Goal: Find specific page/section: Find specific page/section

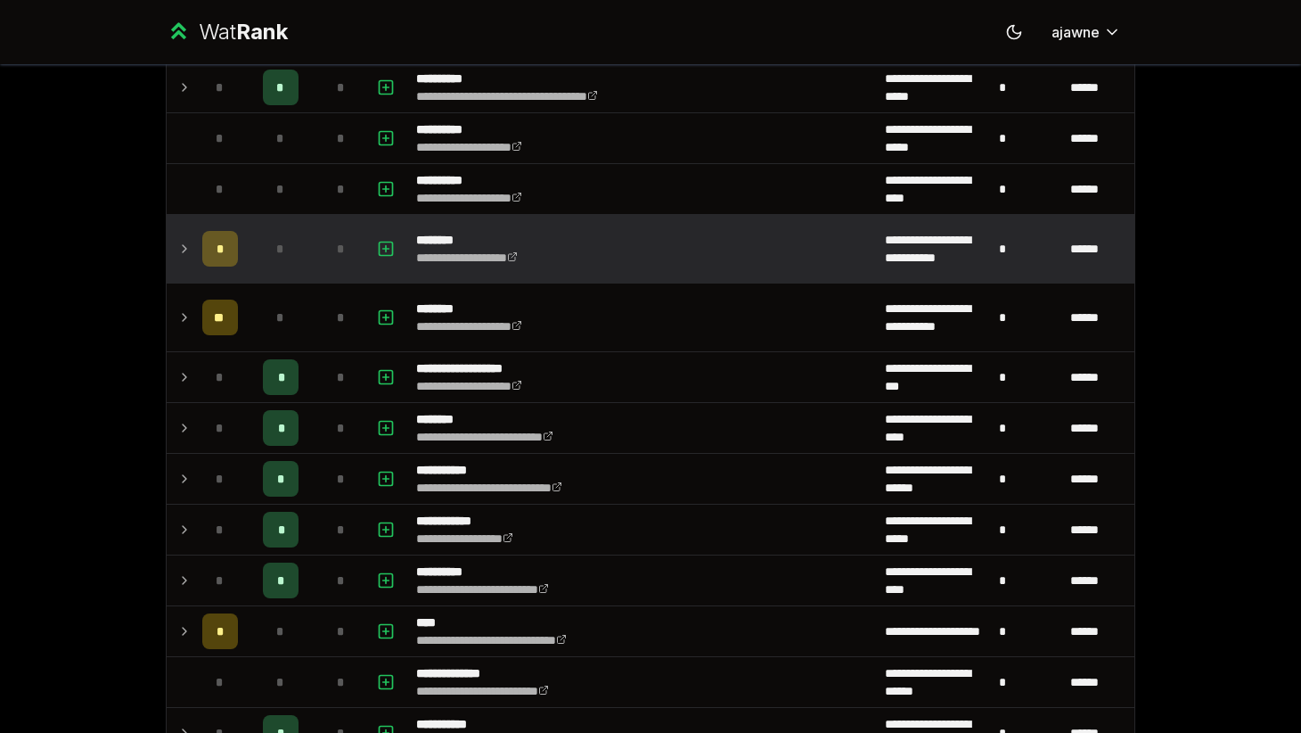
scroll to position [1544, 0]
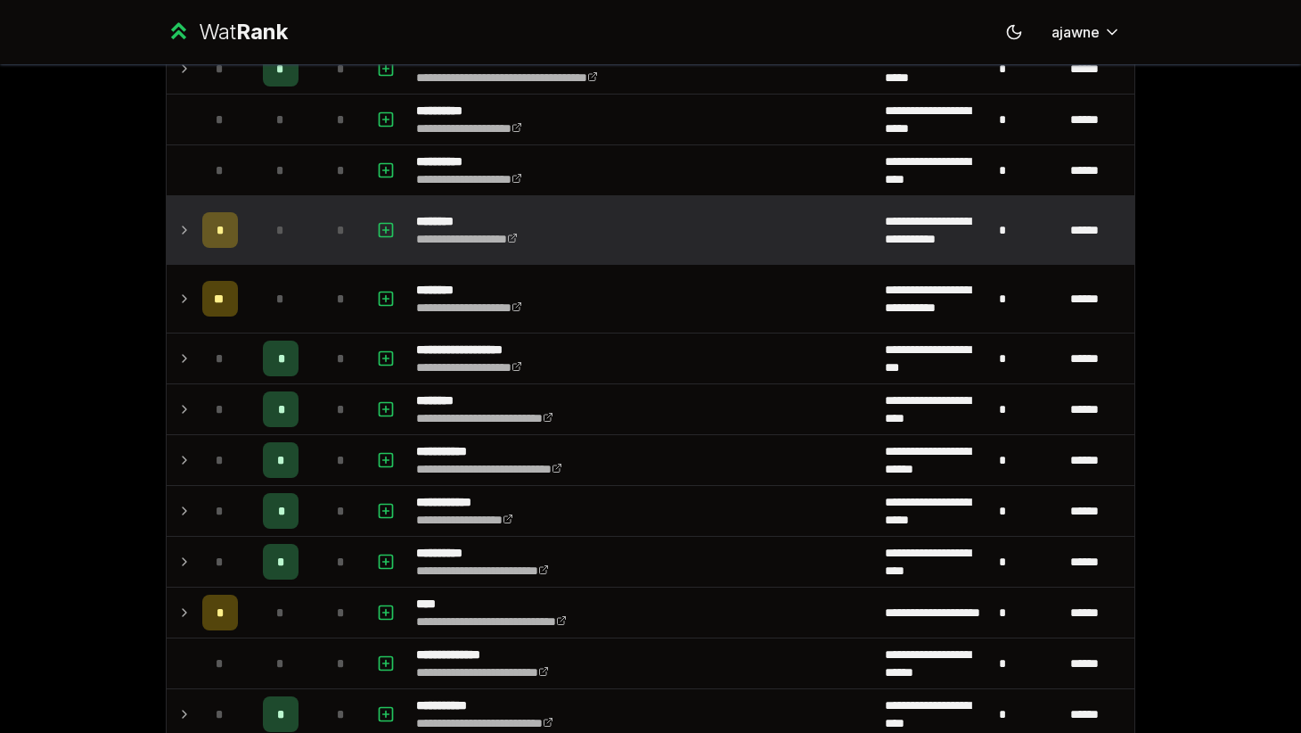
click at [184, 227] on icon at bounding box center [185, 229] width 4 height 7
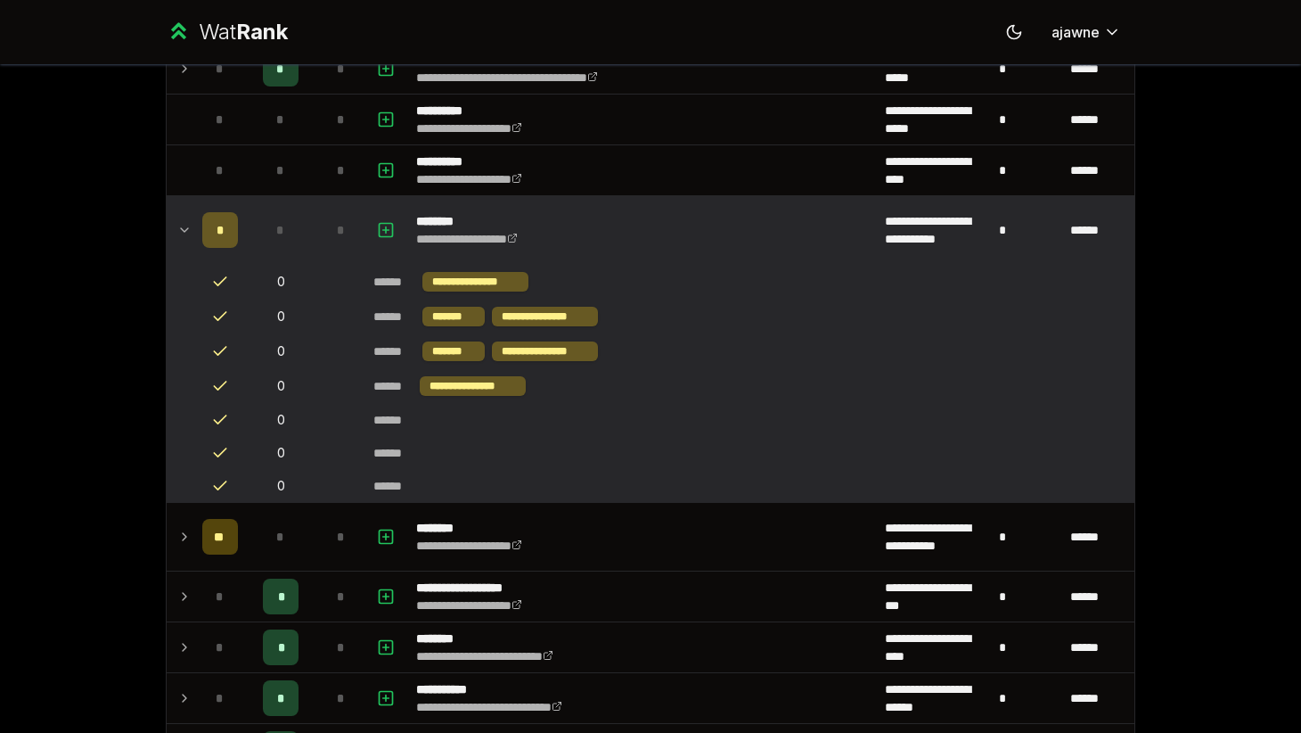
click at [184, 227] on icon at bounding box center [184, 229] width 14 height 21
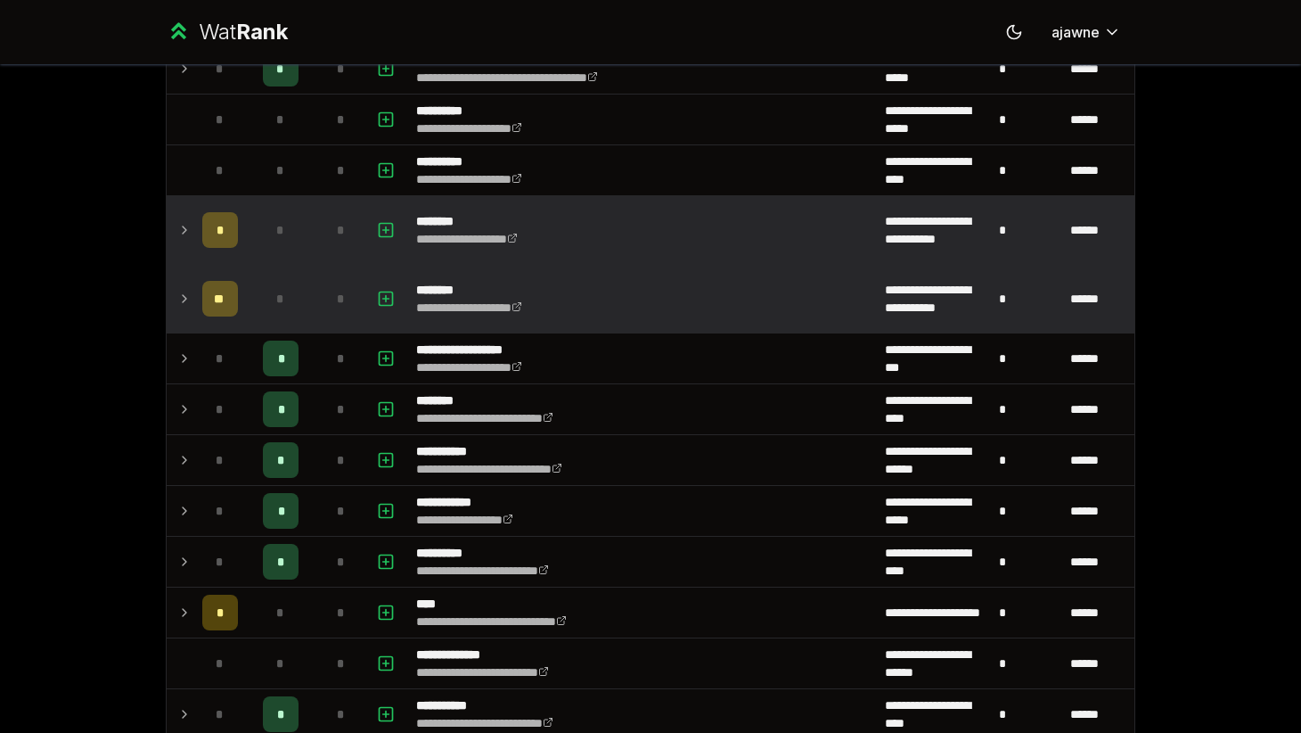
click at [184, 299] on icon at bounding box center [185, 298] width 4 height 7
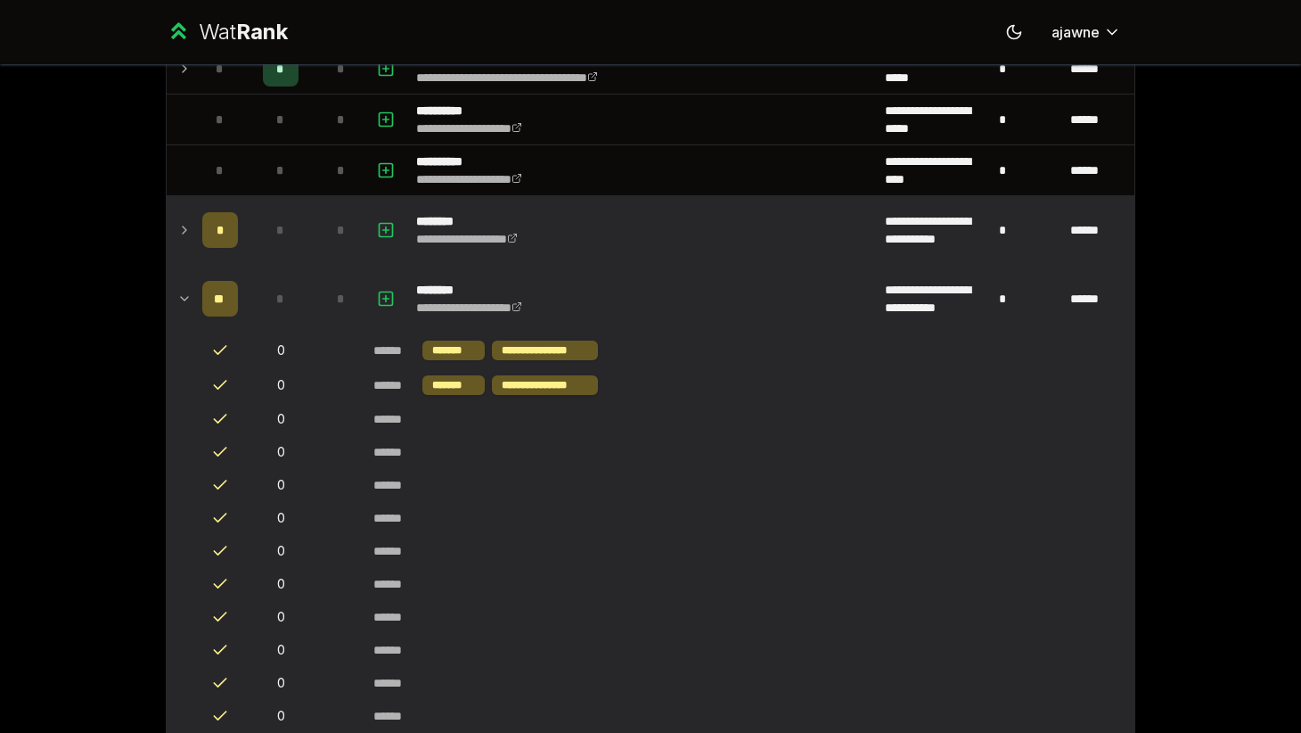
click at [184, 299] on icon at bounding box center [184, 299] width 7 height 4
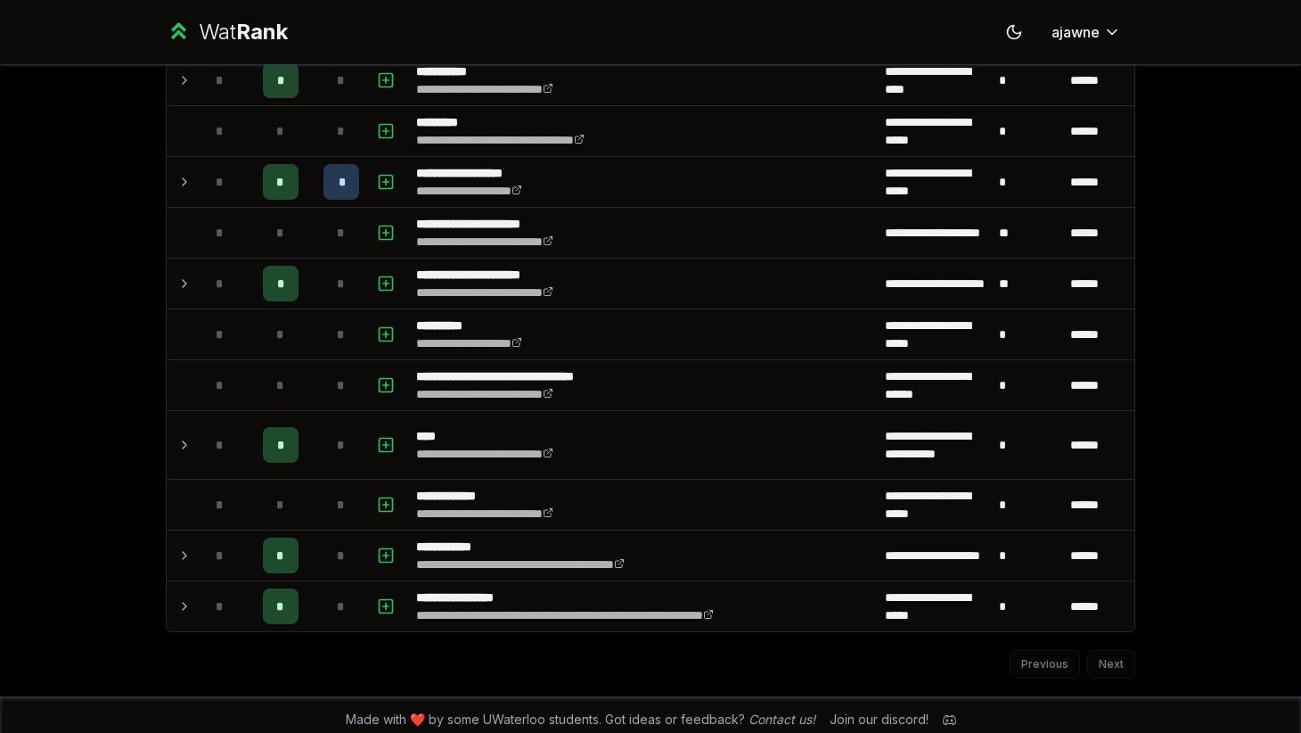
scroll to position [2183, 0]
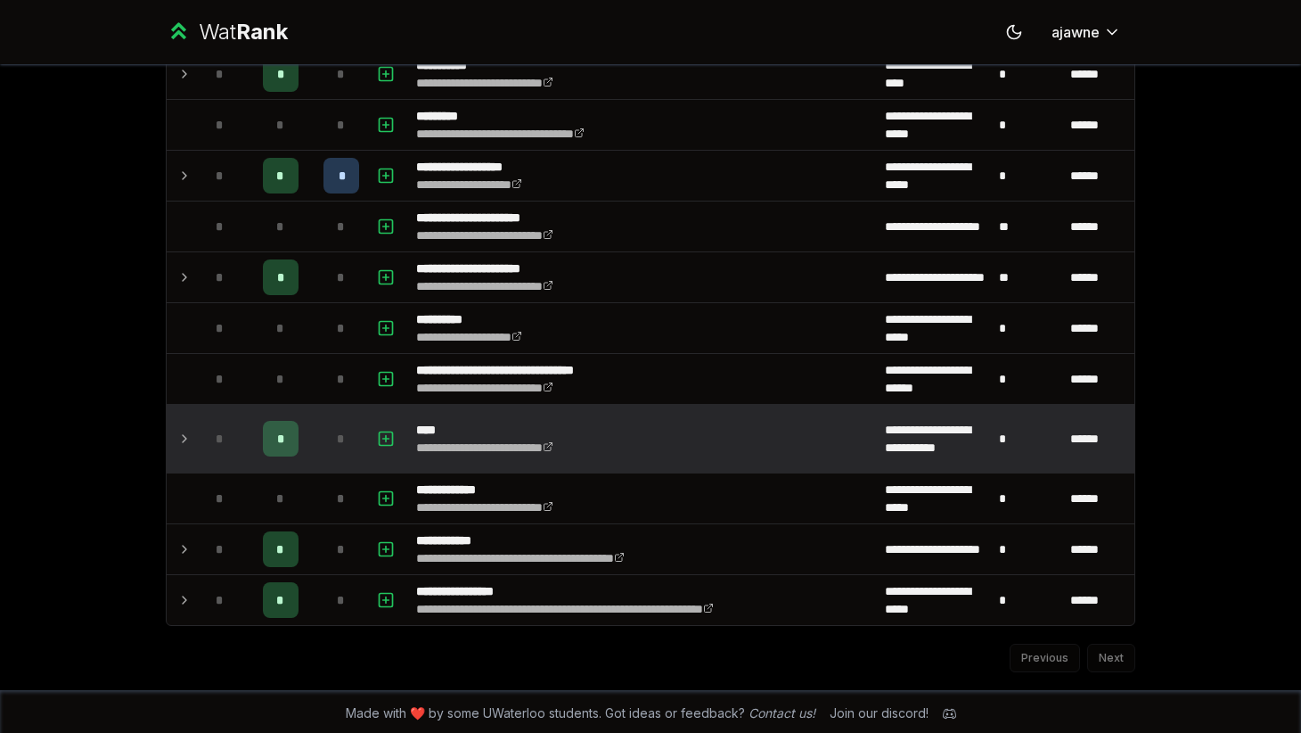
click at [193, 438] on td at bounding box center [181, 439] width 29 height 68
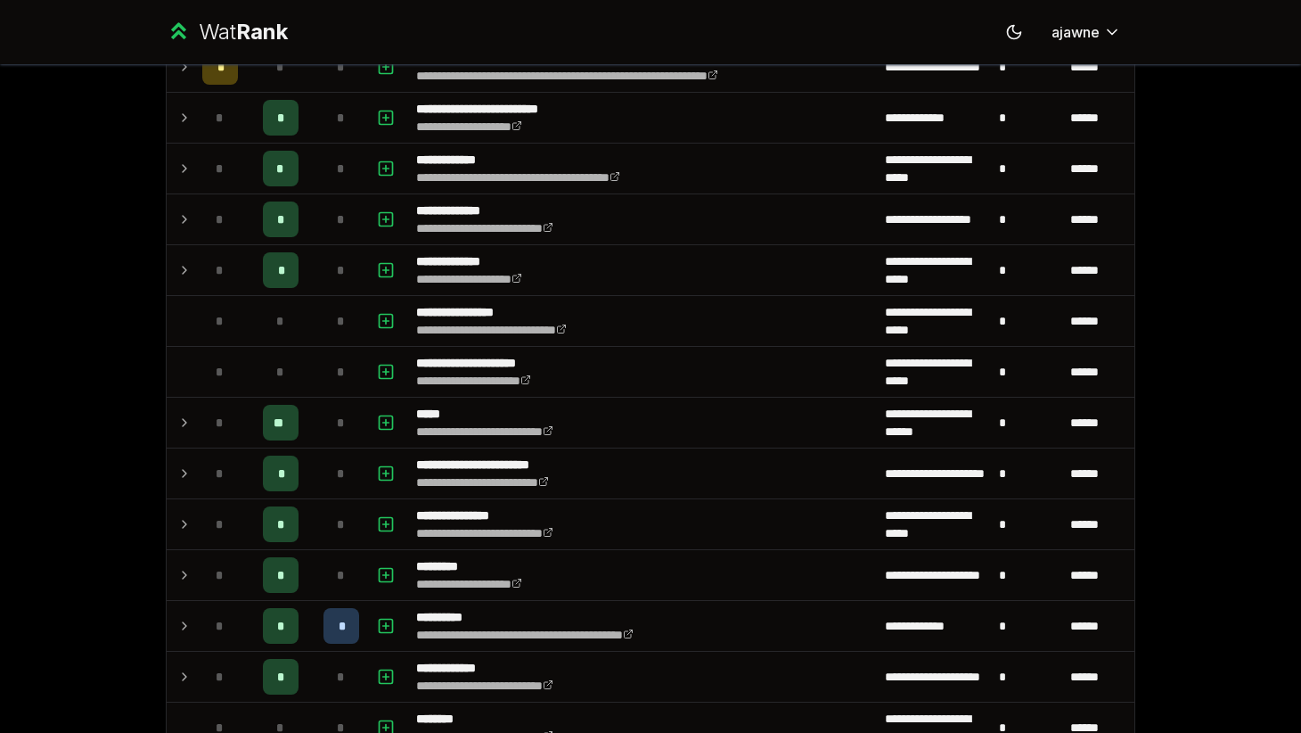
scroll to position [0, 0]
